Goal: Transaction & Acquisition: Subscribe to service/newsletter

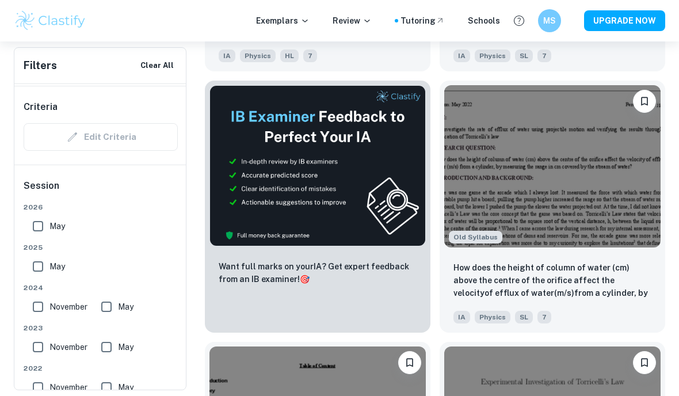
scroll to position [406, 0]
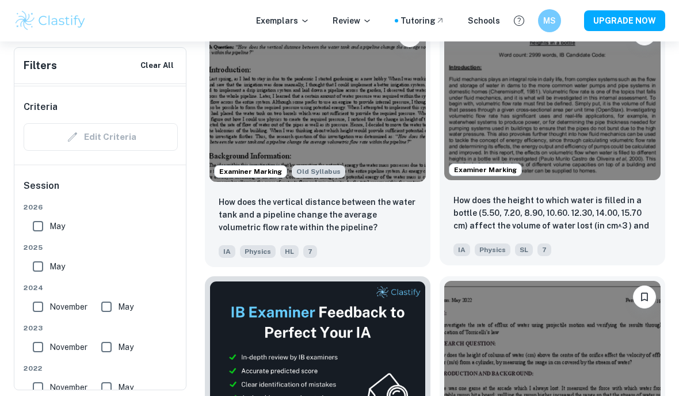
click at [541, 208] on p "How does the height to which water is filled in a bottle (5.50, 7.20, 8.90, 10.…" at bounding box center [552, 213] width 198 height 39
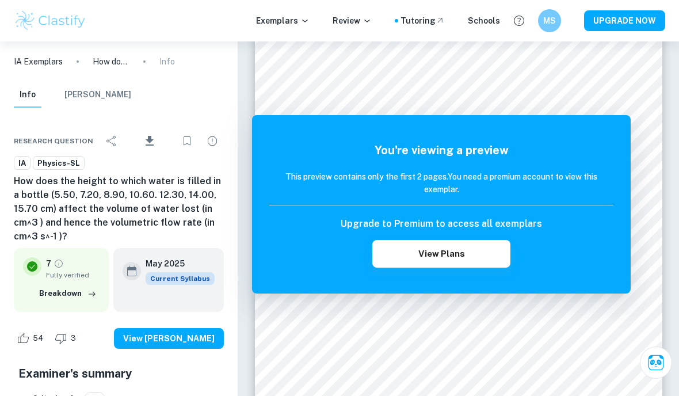
scroll to position [108, 0]
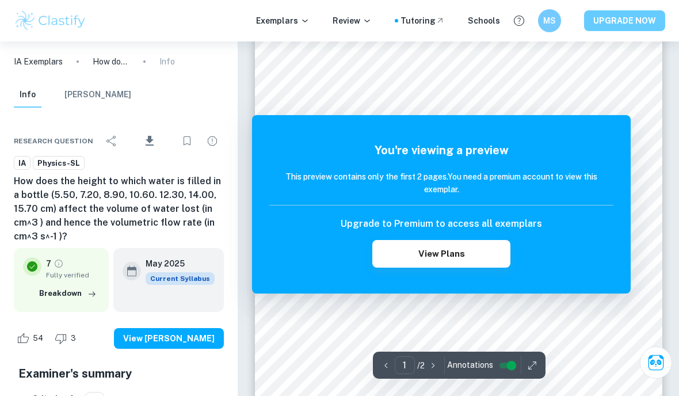
click at [653, 27] on button "UPGRADE NOW" at bounding box center [624, 20] width 81 height 21
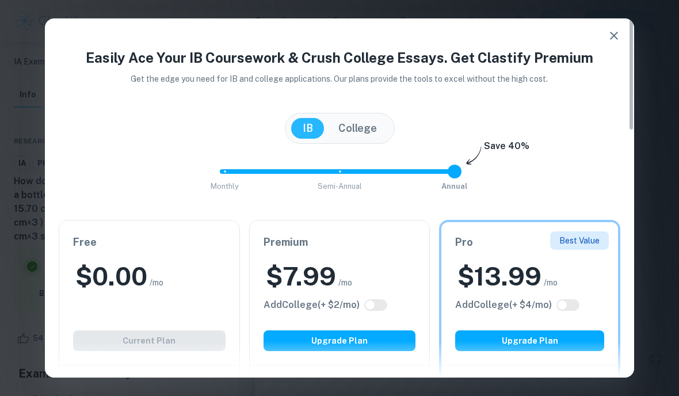
click at [616, 31] on icon "button" at bounding box center [614, 36] width 14 height 14
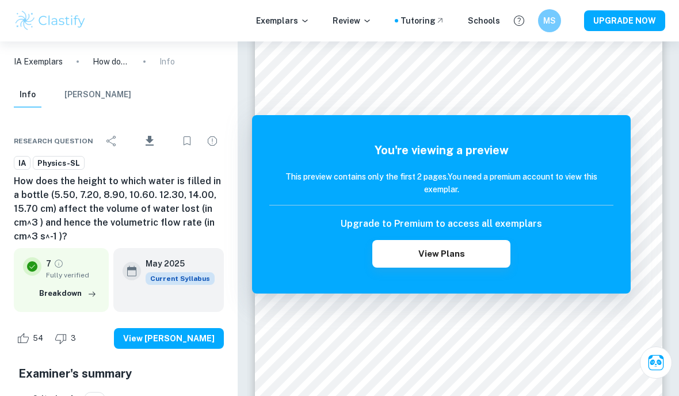
scroll to position [55, 0]
click at [144, 138] on icon "Download" at bounding box center [150, 141] width 14 height 14
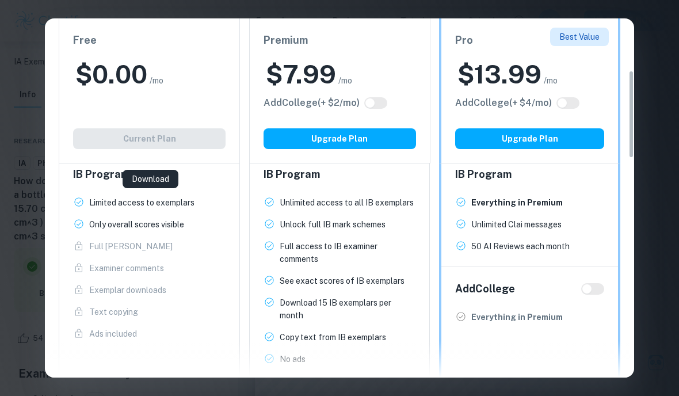
scroll to position [211, 0]
click at [17, 209] on div "Easily Ace Your IB Coursework & Crush College Essays. Get Clastify Premium Get …" at bounding box center [339, 198] width 679 height 396
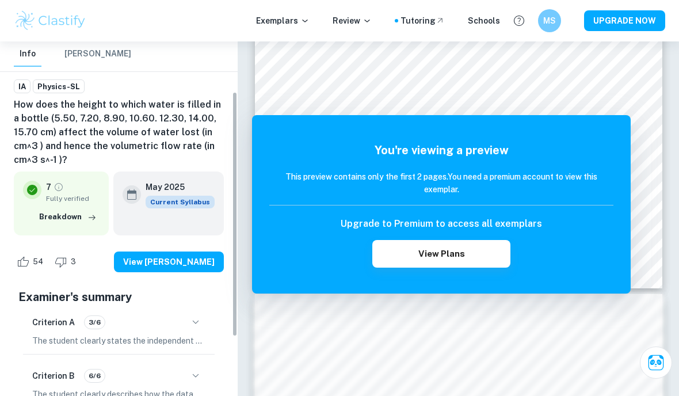
scroll to position [82, 0]
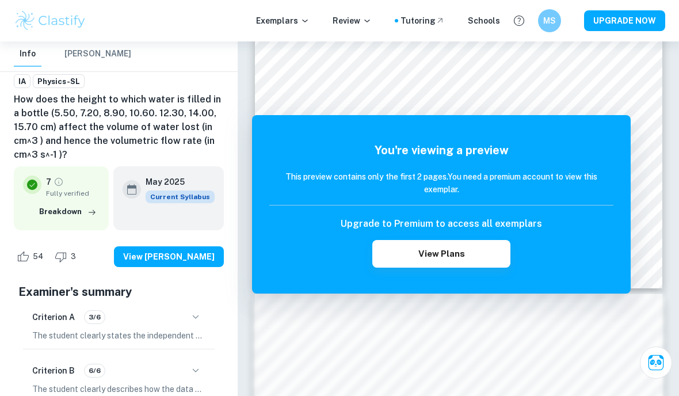
click at [203, 314] on button "button" at bounding box center [196, 317] width 20 height 20
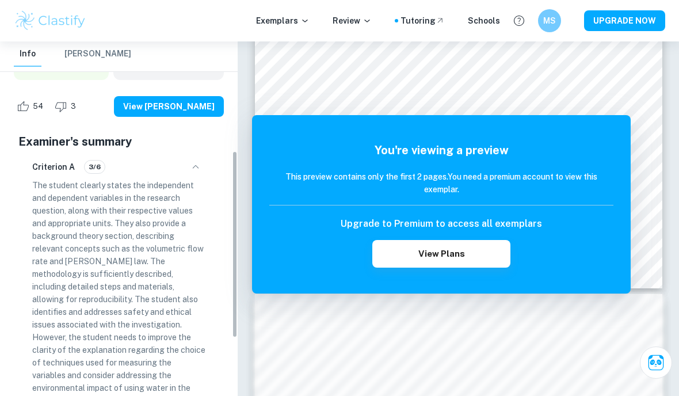
scroll to position [235, 0]
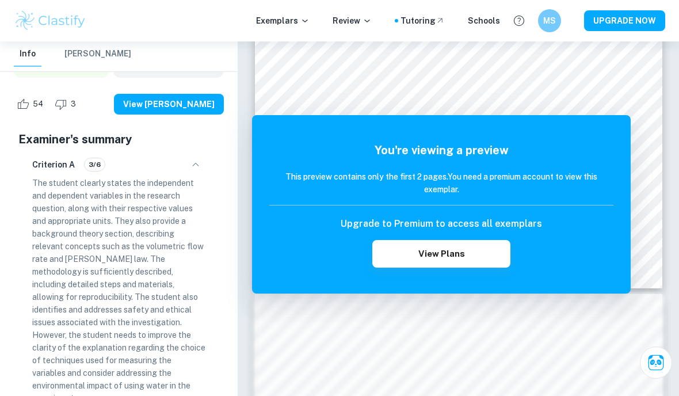
click at [196, 171] on icon "button" at bounding box center [196, 165] width 14 height 14
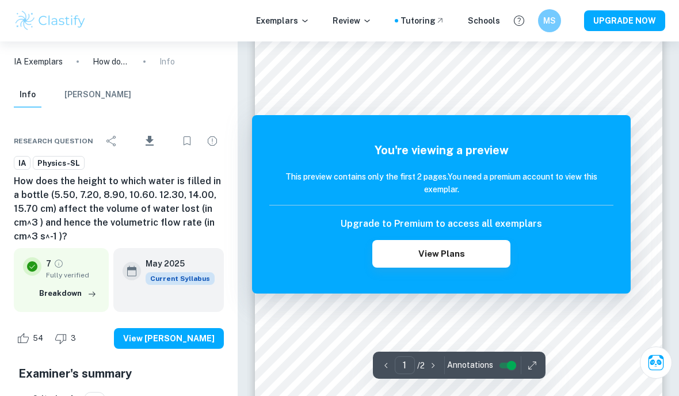
scroll to position [0, 0]
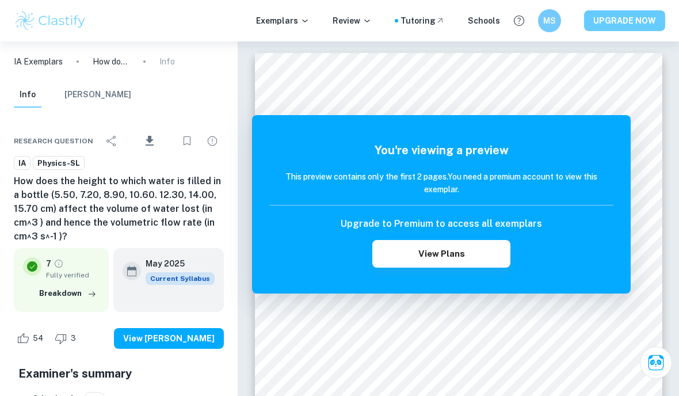
click at [598, 20] on button "UPGRADE NOW" at bounding box center [624, 20] width 81 height 21
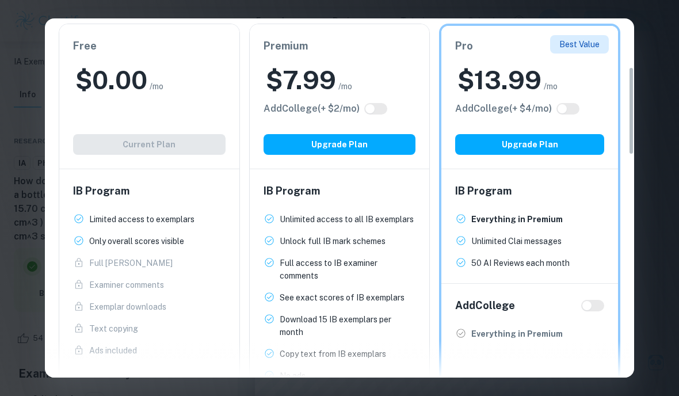
scroll to position [200, 0]
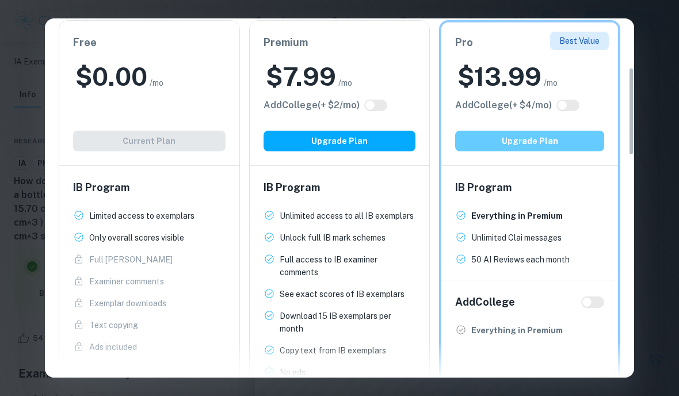
click at [502, 138] on button "Upgrade Plan" at bounding box center [529, 141] width 149 height 21
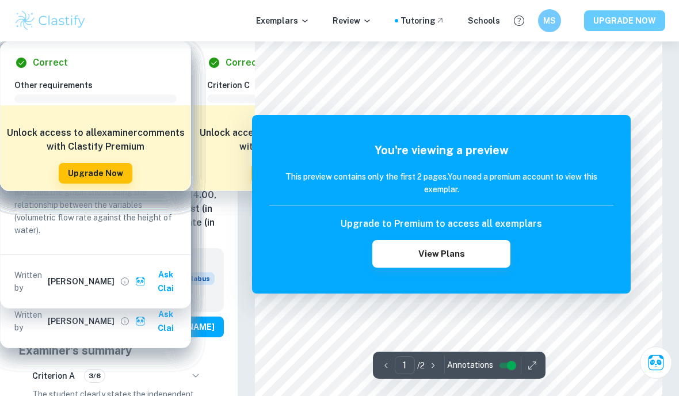
click at [638, 20] on button "UPGRADE NOW" at bounding box center [624, 20] width 81 height 21
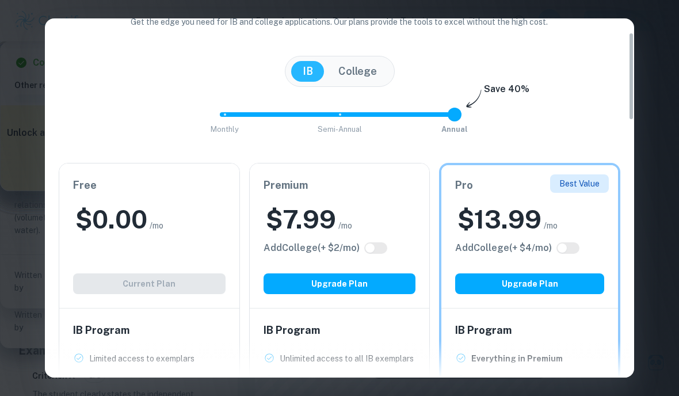
scroll to position [45, 0]
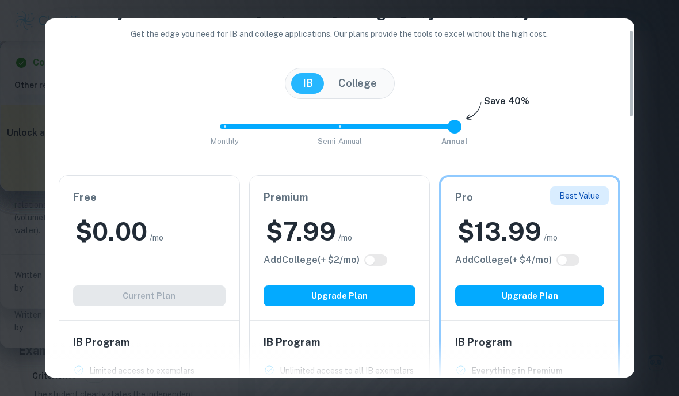
type input "0"
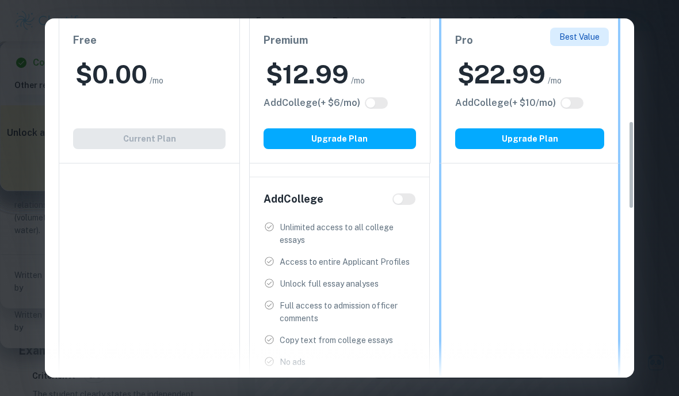
scroll to position [414, 0]
click at [406, 196] on input "checkbox" at bounding box center [398, 199] width 28 height 9
checkbox input "true"
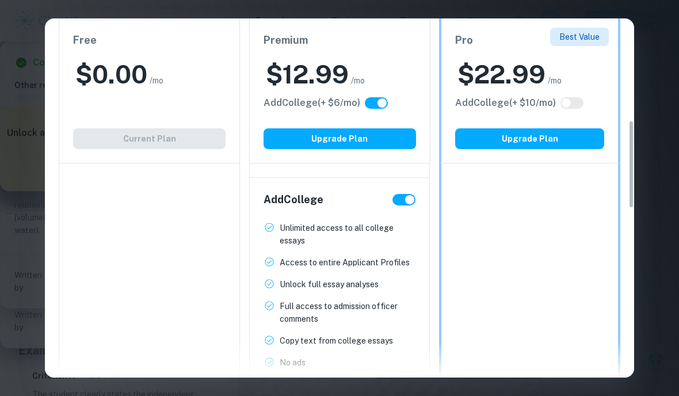
checkbox input "true"
click at [406, 196] on input "checkbox" at bounding box center [410, 199] width 28 height 9
checkbox input "false"
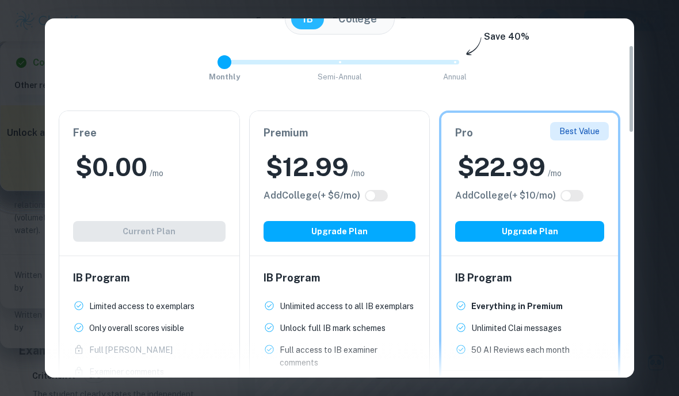
scroll to position [102, 0]
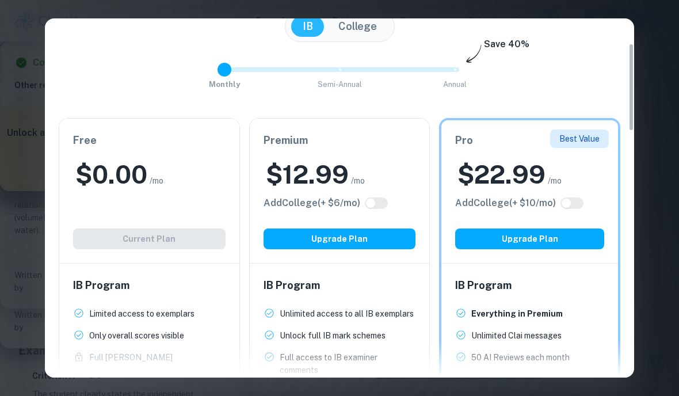
click at [574, 206] on input "checkbox" at bounding box center [566, 203] width 28 height 9
checkbox input "true"
click at [581, 204] on input "checkbox" at bounding box center [578, 203] width 28 height 9
checkbox input "false"
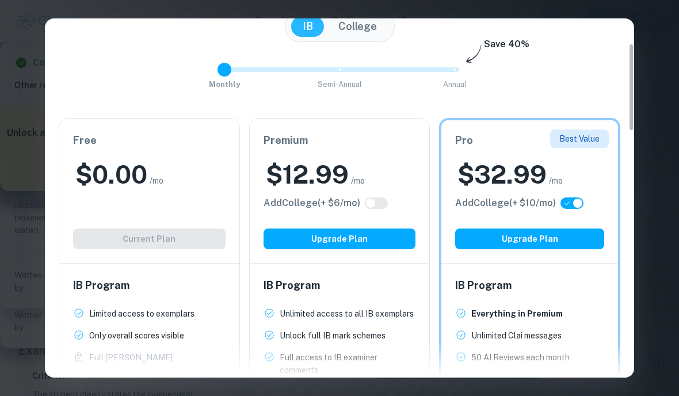
checkbox input "false"
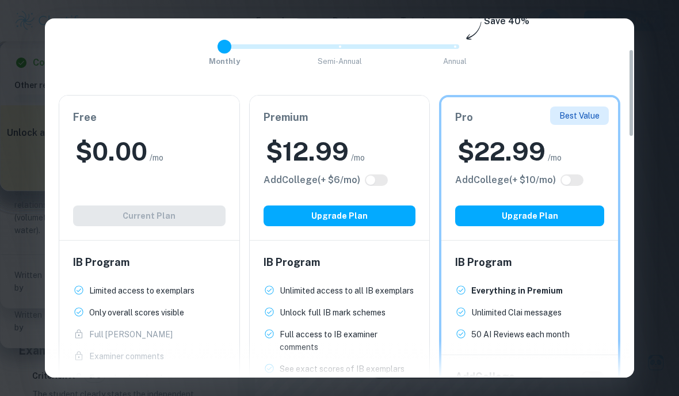
scroll to position [125, 0]
click at [654, 266] on div "Easily Ace Your IB Coursework & Crush College Essays. Get Clastify Premium Get …" at bounding box center [339, 198] width 679 height 396
